Goal: Information Seeking & Learning: Learn about a topic

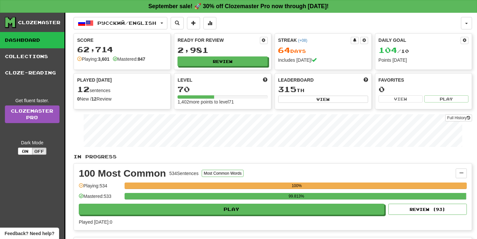
click at [226, 214] on div "100 Most Common 534 Sentences Most Common Words Manage Sentences Unpin from Das…" at bounding box center [273, 197] width 398 height 67
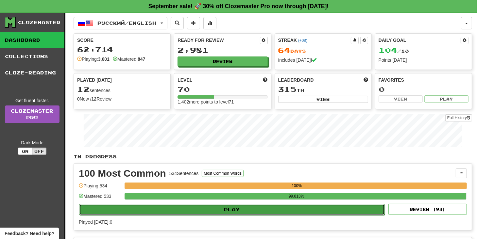
click at [234, 209] on button "Play" at bounding box center [231, 209] width 305 height 11
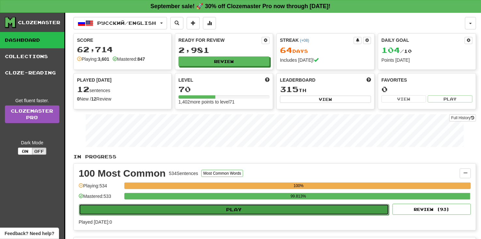
select select "**"
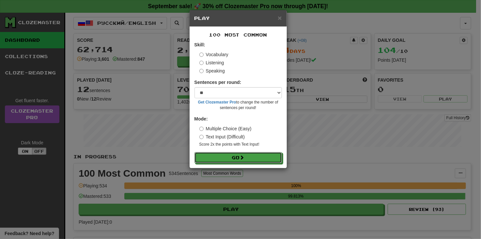
drag, startPoint x: 243, startPoint y: 160, endPoint x: 240, endPoint y: 172, distance: 12.6
click at [243, 160] on span at bounding box center [242, 157] width 5 height 5
click at [228, 159] on button "Go" at bounding box center [239, 158] width 88 height 11
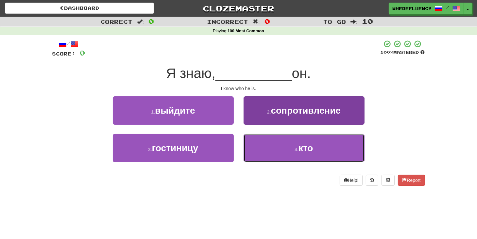
click at [301, 149] on span "кто" at bounding box center [305, 148] width 14 height 10
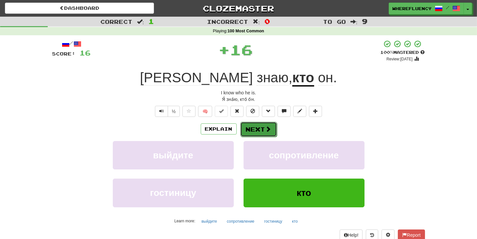
click at [257, 130] on button "Next" at bounding box center [258, 129] width 37 height 15
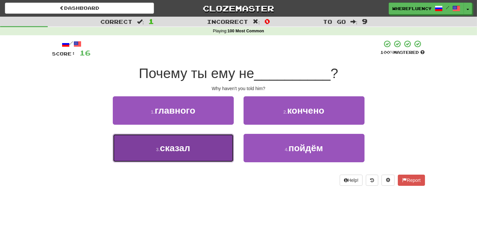
click at [199, 148] on button "3 . сказал" at bounding box center [173, 148] width 121 height 28
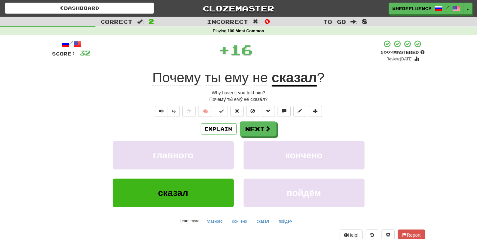
click at [255, 137] on div "Explain Next главного кончено сказал пойдём Learn more: главного кончено сказал…" at bounding box center [238, 174] width 372 height 105
click at [256, 129] on button "Next" at bounding box center [258, 129] width 37 height 15
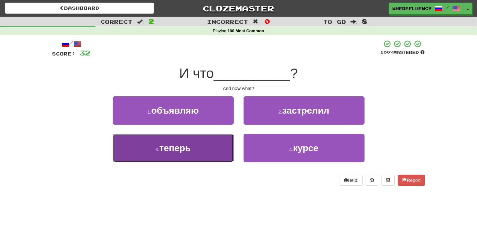
click at [217, 151] on button "3 . теперь" at bounding box center [173, 148] width 121 height 28
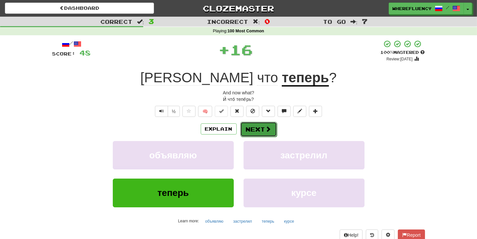
click at [252, 135] on button "Next" at bounding box center [258, 129] width 37 height 15
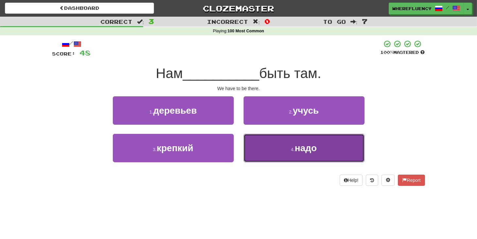
click at [266, 152] on button "4 . надо" at bounding box center [303, 148] width 121 height 28
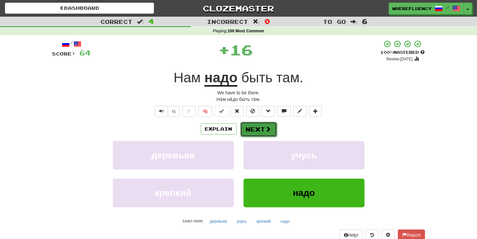
click at [256, 134] on button "Next" at bounding box center [258, 129] width 37 height 15
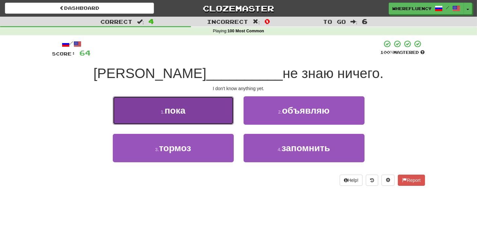
click at [217, 119] on button "1 . пока" at bounding box center [173, 110] width 121 height 28
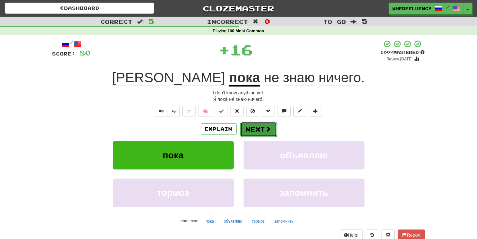
click at [247, 129] on button "Next" at bounding box center [258, 129] width 37 height 15
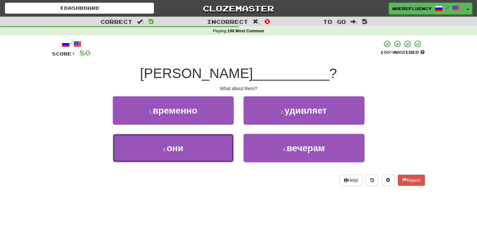
drag, startPoint x: 225, startPoint y: 151, endPoint x: 241, endPoint y: 137, distance: 20.4
click at [226, 150] on button "3 . они" at bounding box center [173, 148] width 121 height 28
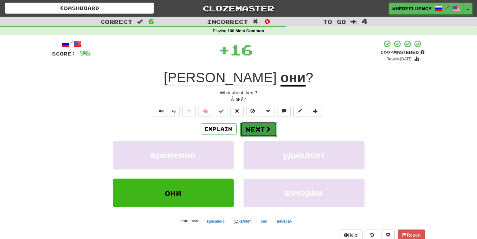
click at [252, 125] on button "Next" at bounding box center [258, 129] width 37 height 15
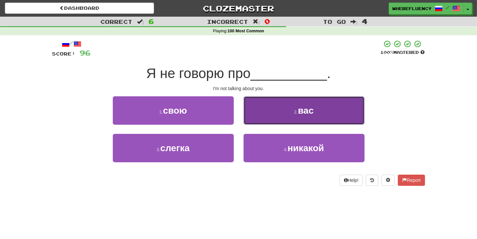
click at [267, 119] on button "2 . вас" at bounding box center [303, 110] width 121 height 28
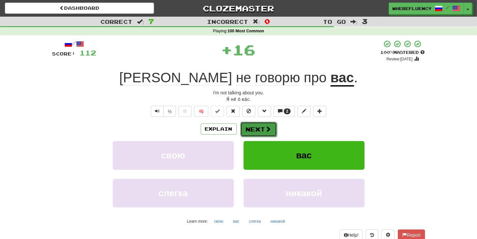
click at [255, 128] on button "Next" at bounding box center [258, 129] width 37 height 15
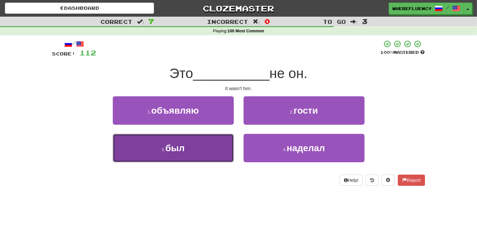
click at [222, 148] on button "3 . был" at bounding box center [173, 148] width 121 height 28
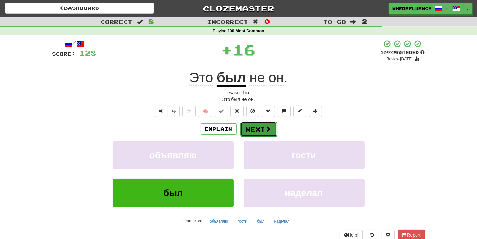
click at [246, 125] on button "Next" at bounding box center [258, 129] width 37 height 15
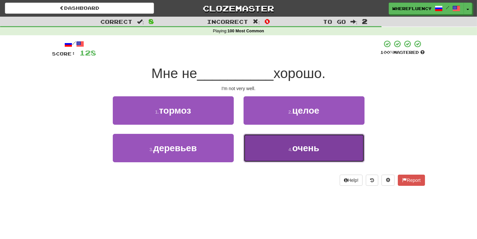
click at [290, 149] on small "4 ." at bounding box center [290, 149] width 4 height 5
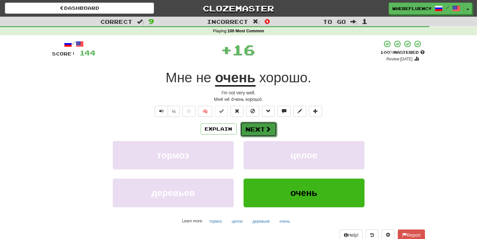
click at [260, 133] on button "Next" at bounding box center [258, 129] width 37 height 15
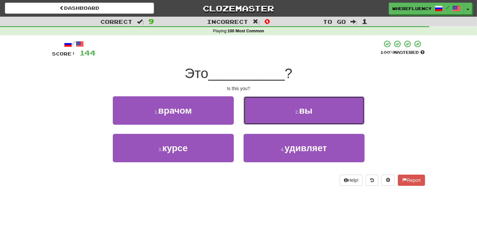
click at [279, 119] on button "2 . вы" at bounding box center [303, 110] width 121 height 28
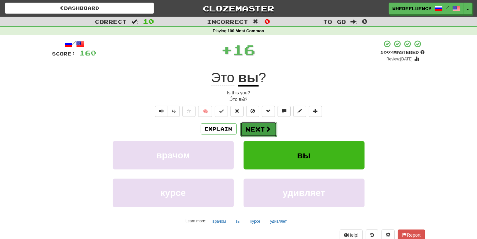
click at [267, 129] on span at bounding box center [268, 129] width 6 height 6
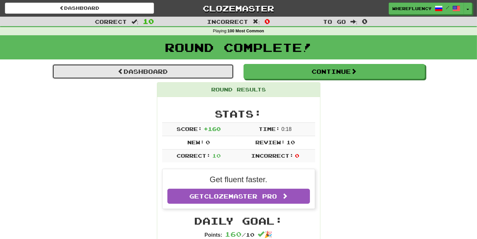
click at [146, 71] on link "Dashboard" at bounding box center [142, 71] width 181 height 15
